Goal: Task Accomplishment & Management: Manage account settings

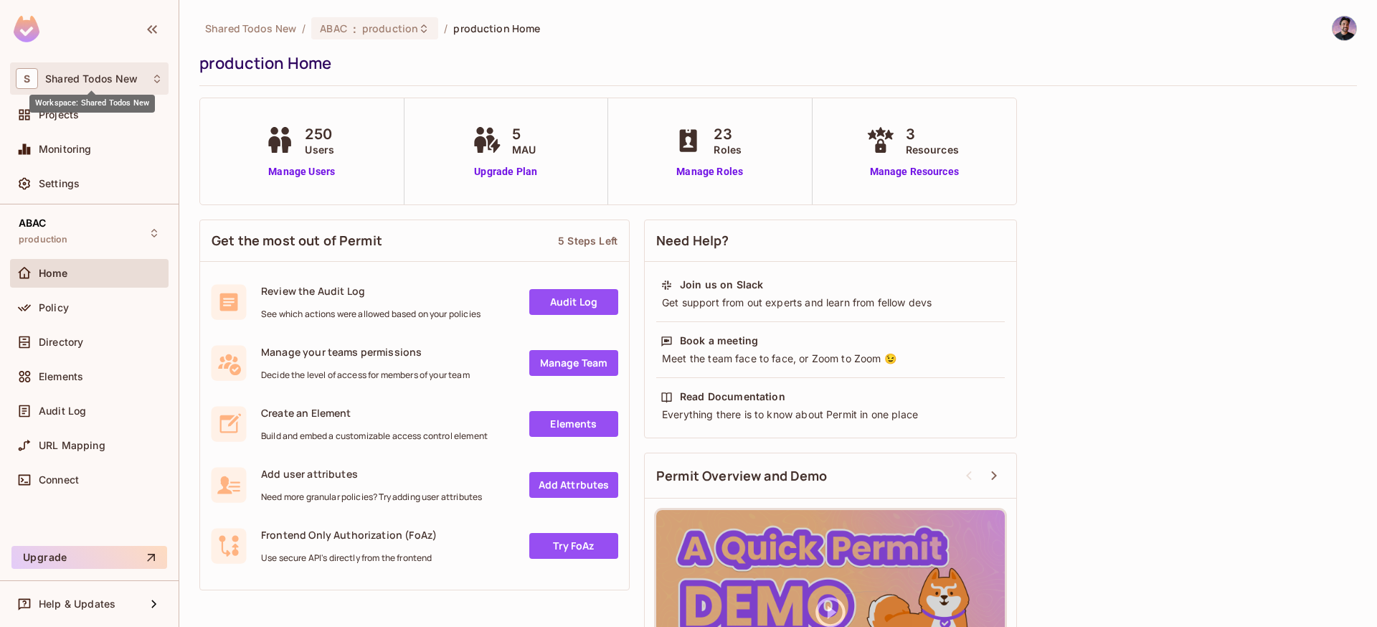
click at [70, 82] on span "Shared Todos New" at bounding box center [91, 78] width 93 height 11
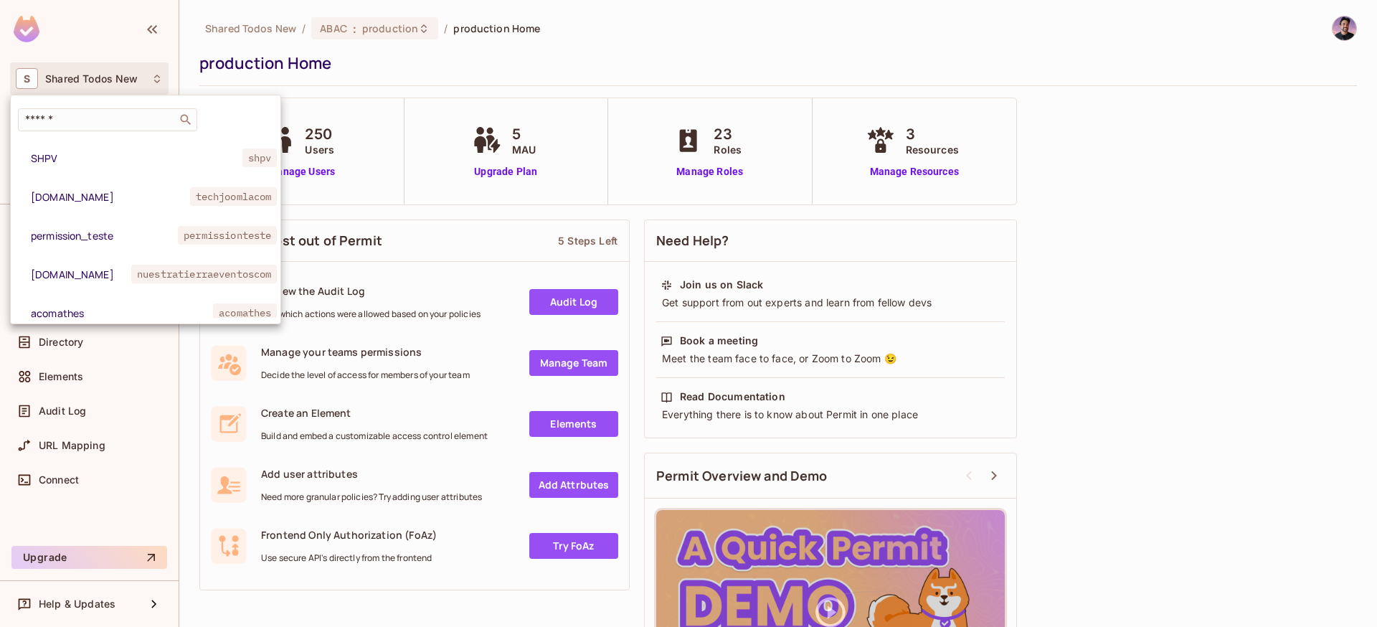
click at [426, 69] on div at bounding box center [688, 313] width 1377 height 627
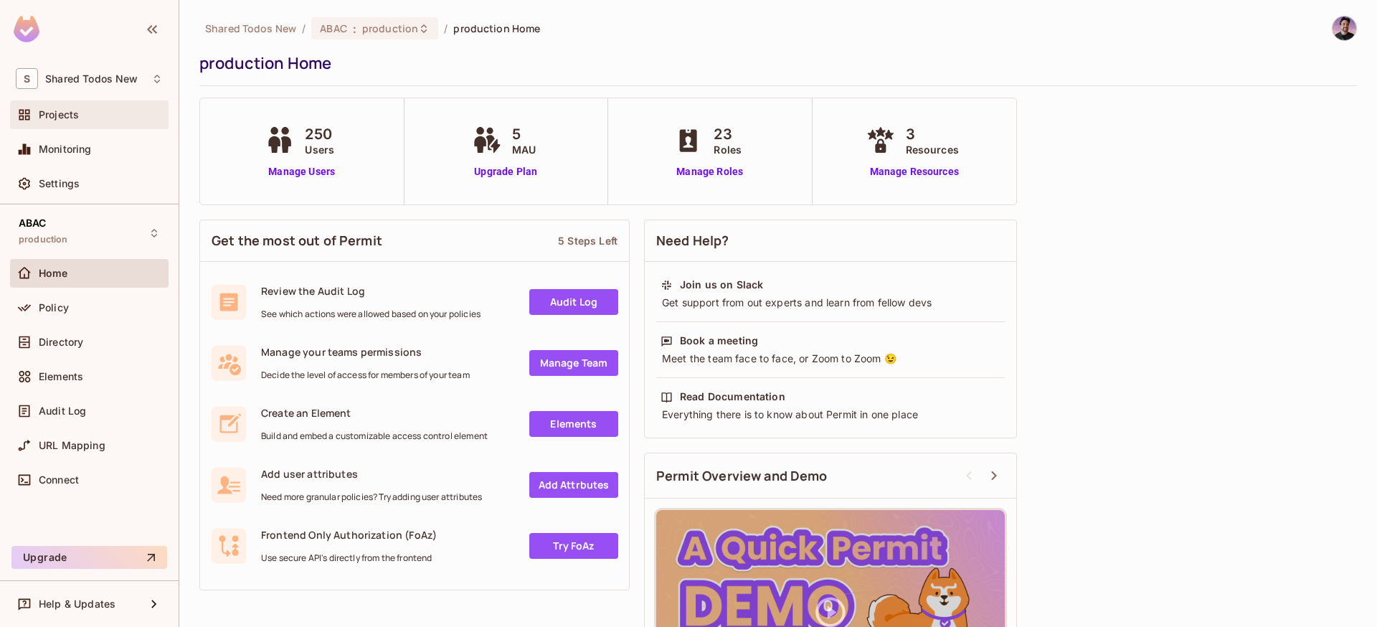
click at [74, 124] on div "Projects" at bounding box center [89, 114] width 158 height 29
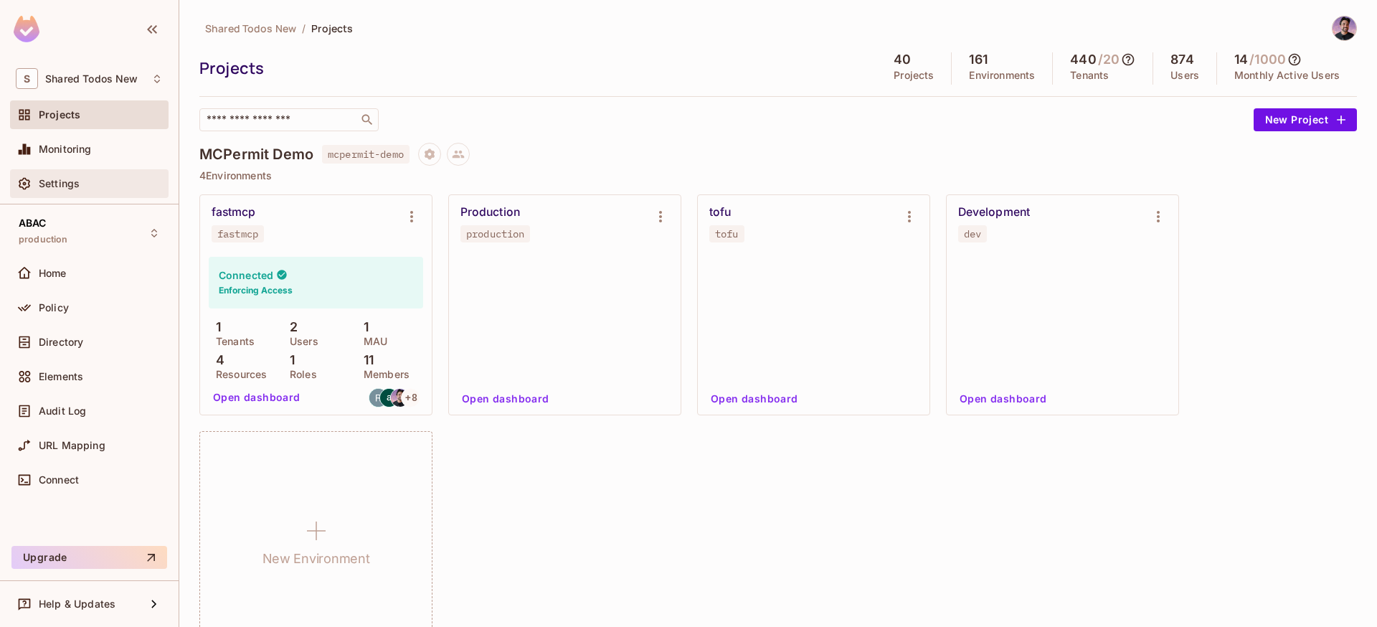
click at [89, 195] on div "Settings" at bounding box center [89, 183] width 158 height 29
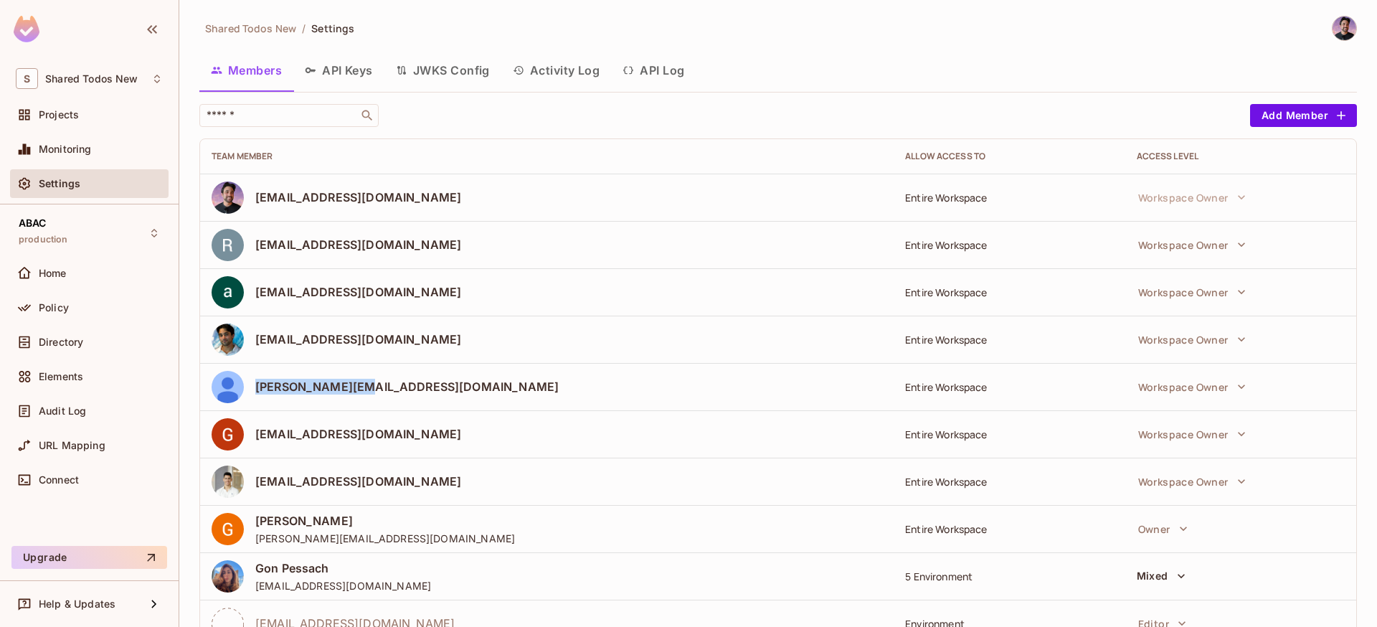
drag, startPoint x: 293, startPoint y: 392, endPoint x: 257, endPoint y: 389, distance: 35.2
click at [257, 389] on div "[PERSON_NAME][EMAIL_ADDRESS][DOMAIN_NAME]" at bounding box center [547, 387] width 670 height 32
click at [150, 76] on div "S Shared Todos New" at bounding box center [89, 78] width 147 height 21
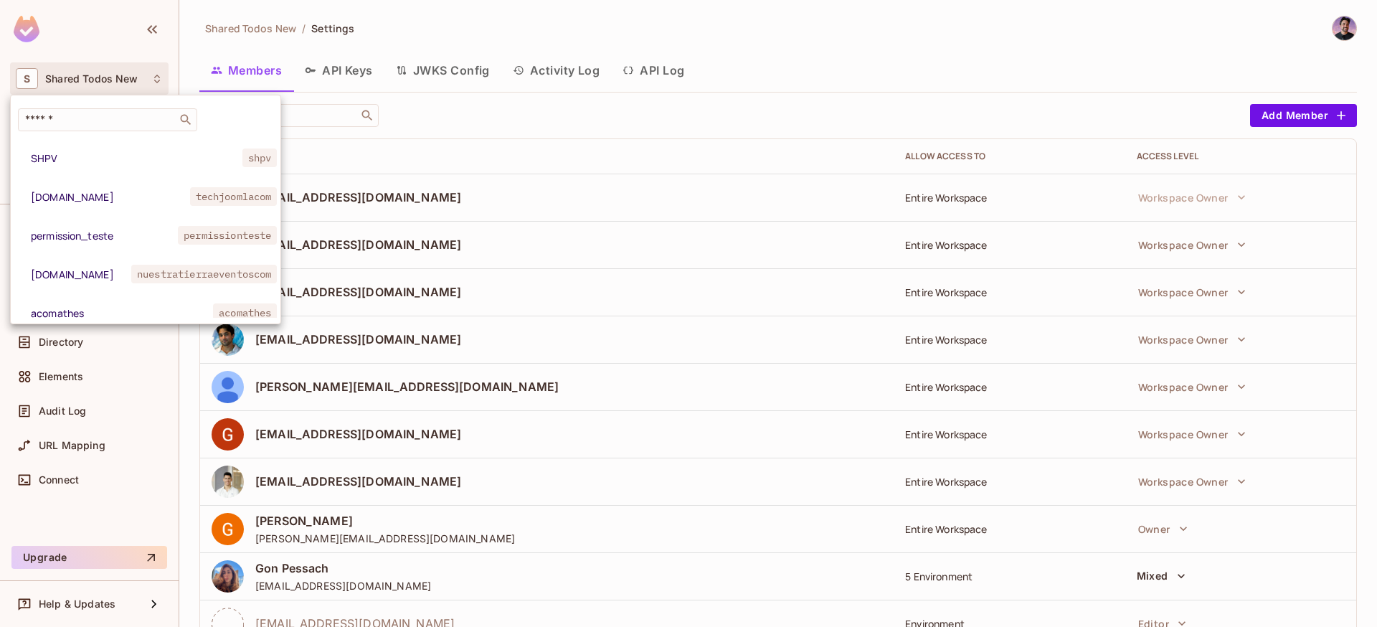
click at [110, 35] on div at bounding box center [688, 313] width 1377 height 627
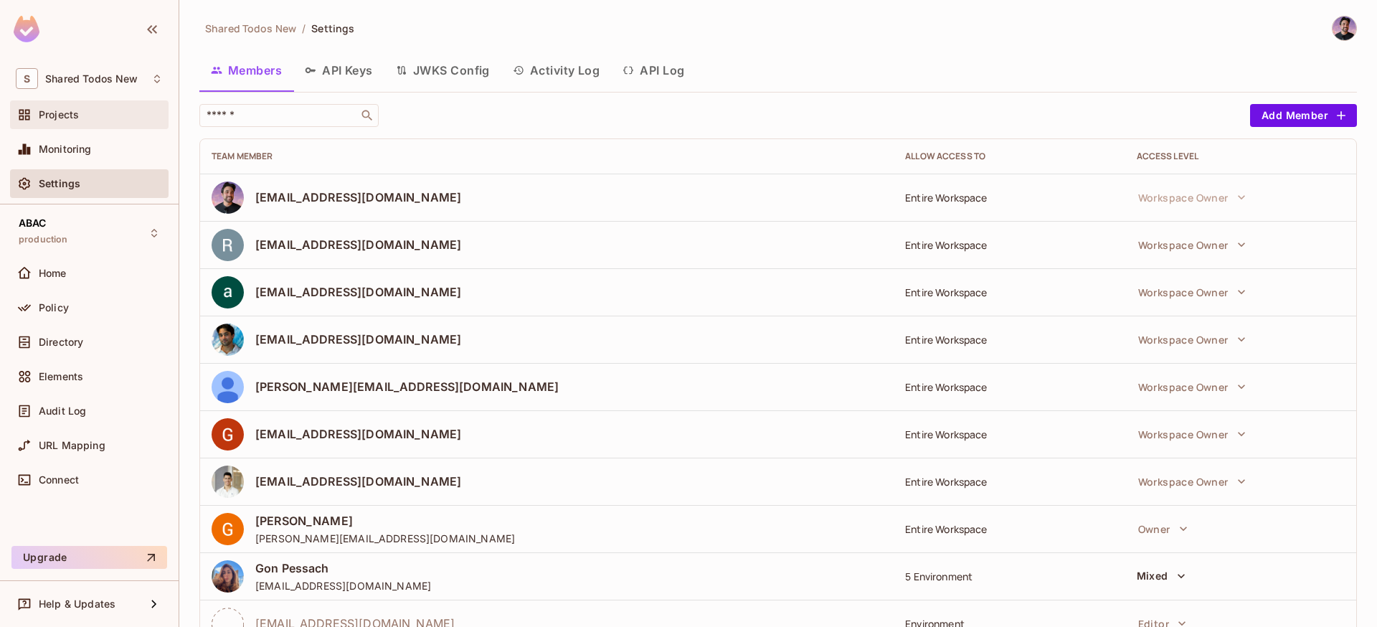
click at [75, 113] on span "Projects" at bounding box center [59, 114] width 40 height 11
